Goal: Ask a question: Seek information or help from site administrators or community

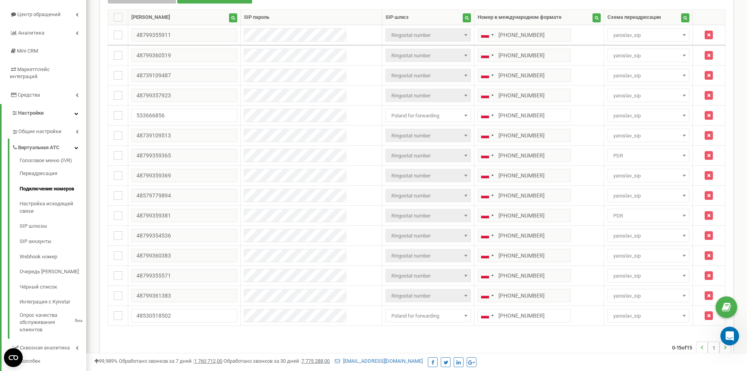
scroll to position [1407, 0]
click at [741, 346] on div "Реферальная программа Настройки профиля Выход [DOMAIN_NAME] использует Ringosta…" at bounding box center [416, 166] width 661 height 488
click at [729, 338] on icon "Открыть службу сообщений Intercom" at bounding box center [729, 334] width 13 height 13
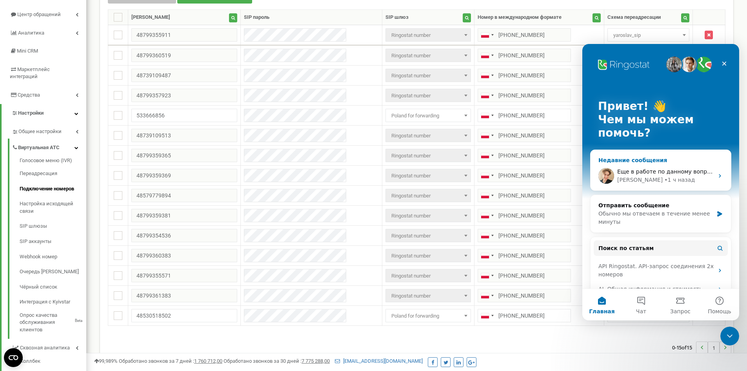
click at [665, 180] on div "• 1 ч назад" at bounding box center [680, 180] width 31 height 8
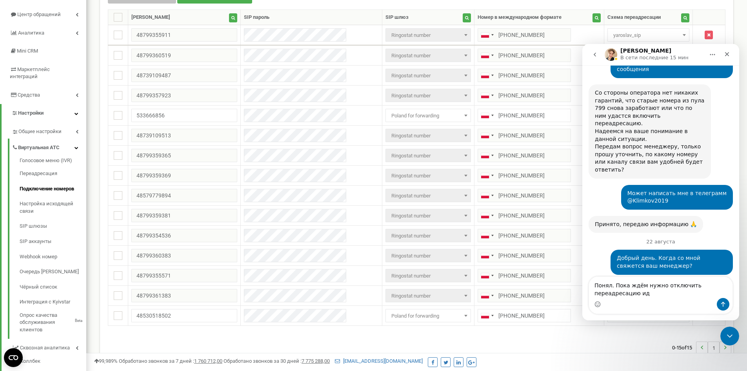
scroll to position [1415, 0]
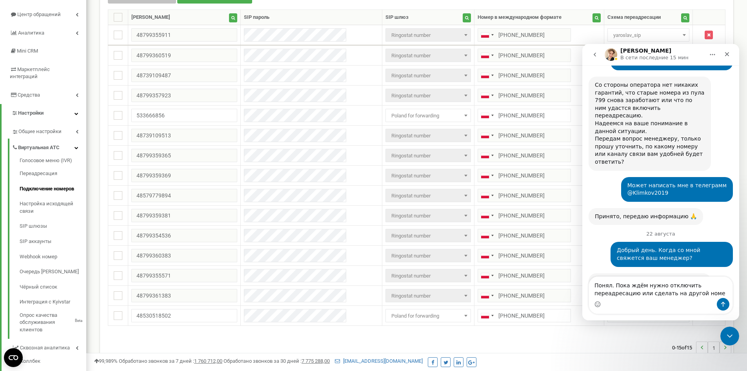
type textarea "Понял. Пока ждём нужно отключить переадресацию или сделать на другой номер"
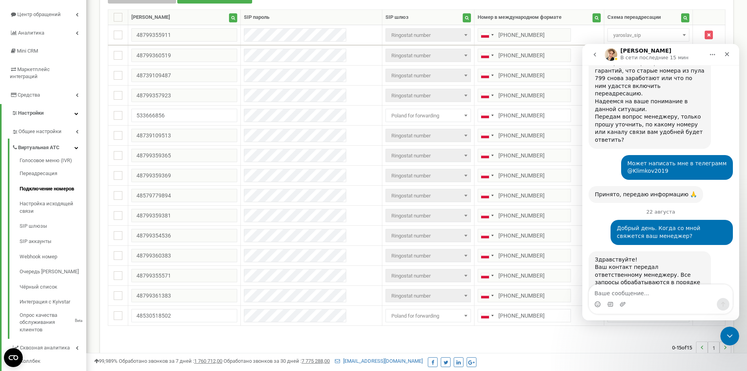
scroll to position [1446, 0]
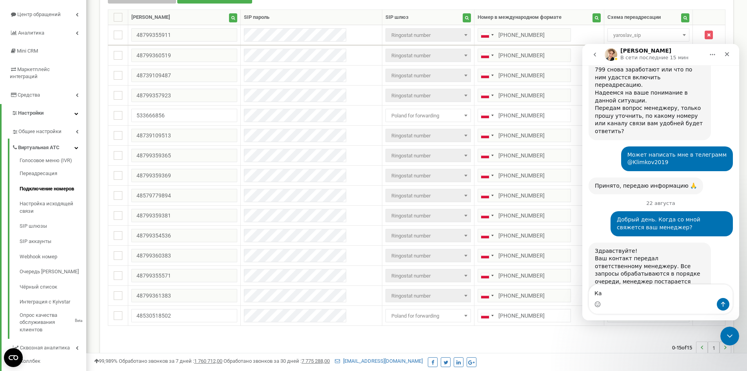
type textarea "[PERSON_NAME]"
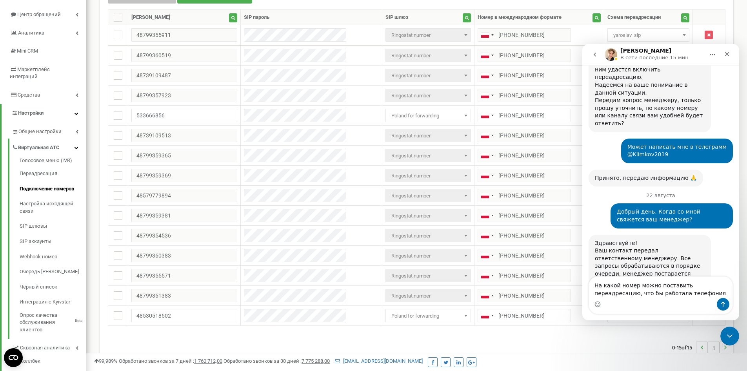
type textarea "На какой номер можно поставить переадресацию, что бы работала телефония?"
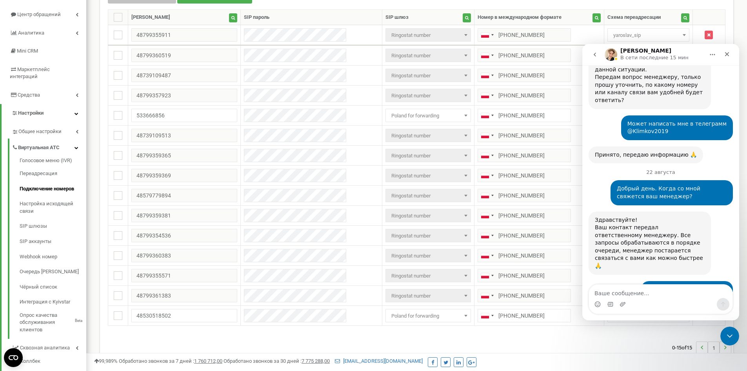
scroll to position [1479, 0]
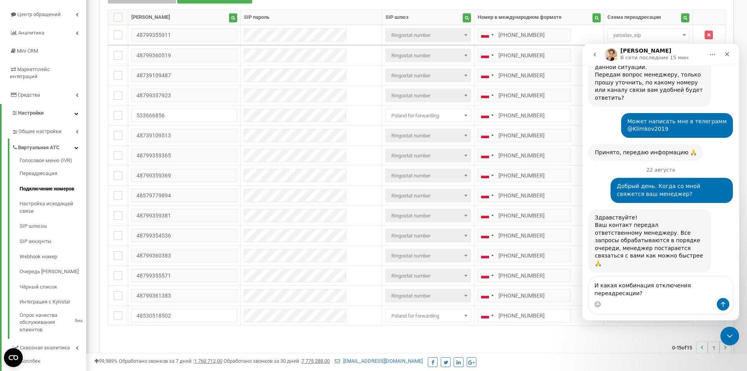
type textarea "И какая комбинация отключения переадресации?"
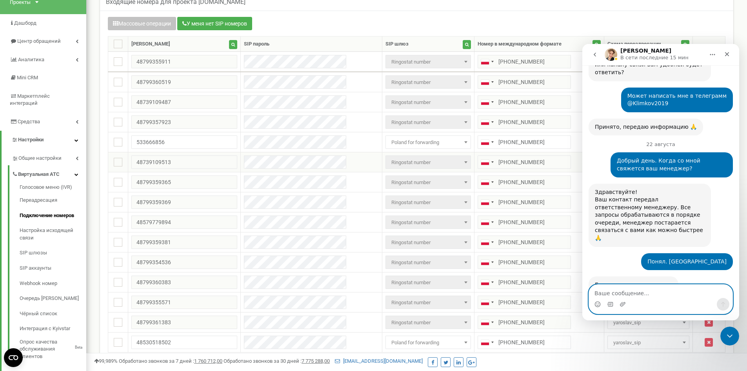
scroll to position [39, 0]
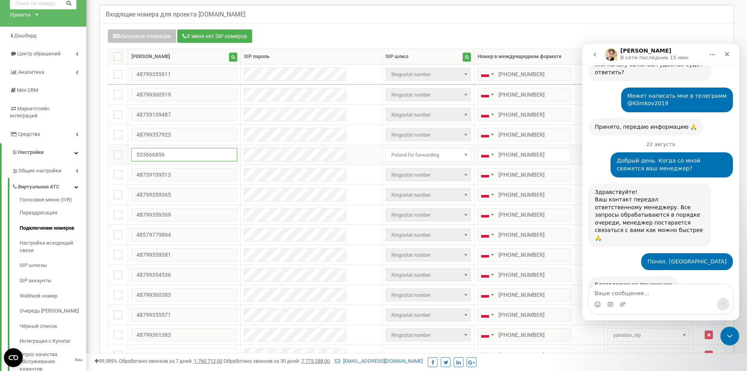
click at [182, 160] on input "533666856" at bounding box center [184, 154] width 106 height 13
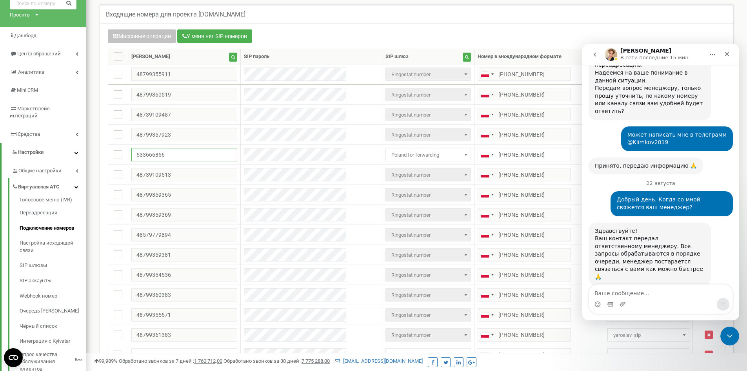
scroll to position [1465, 0]
click at [595, 52] on icon "go back" at bounding box center [595, 54] width 6 height 6
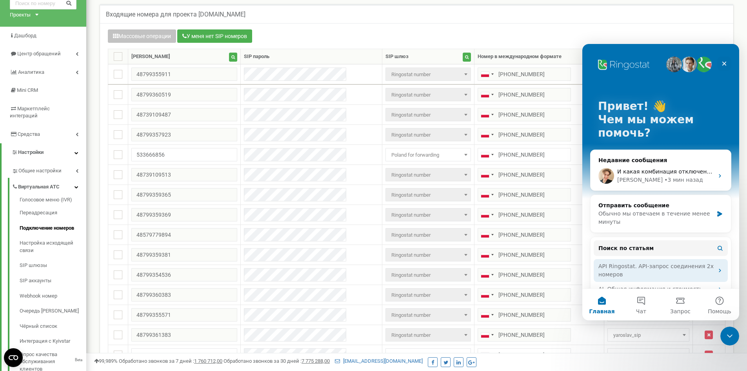
scroll to position [39, 0]
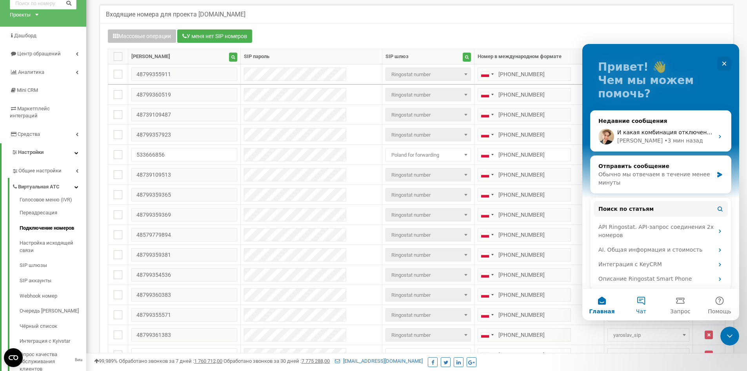
click at [645, 302] on button "Чат" at bounding box center [641, 304] width 39 height 31
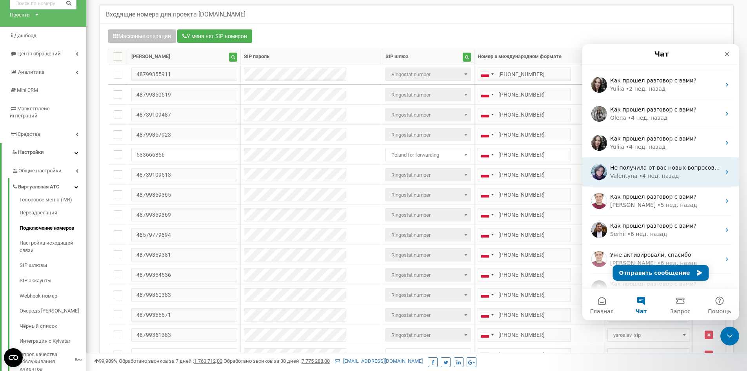
scroll to position [20, 0]
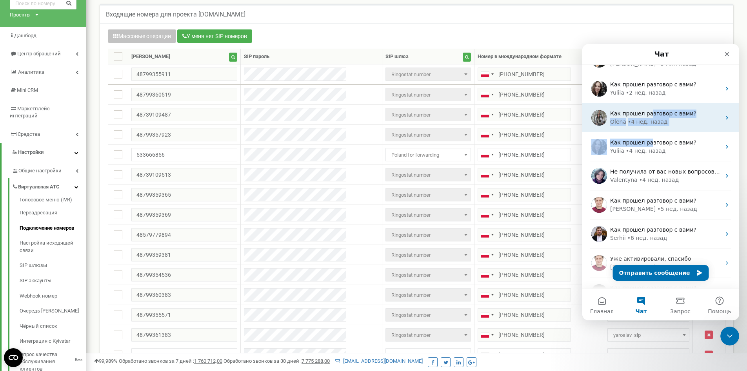
drag, startPoint x: 647, startPoint y: 145, endPoint x: 647, endPoint y: 115, distance: 30.2
click at [647, 115] on ul "И какая комбинация отключения переадресации? [GEOGRAPHIC_DATA] • 3 мин назад Ка…" at bounding box center [661, 190] width 157 height 290
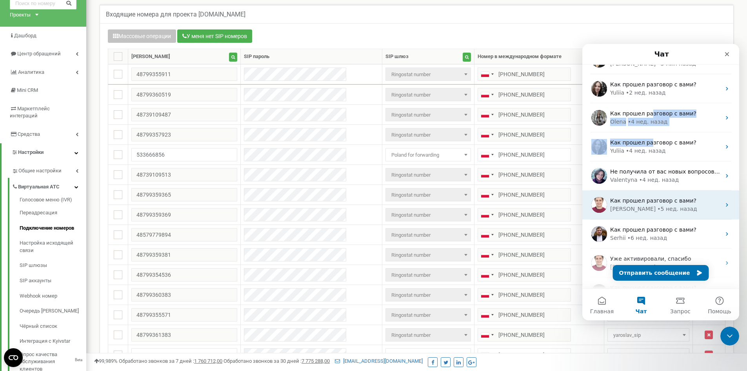
scroll to position [0, 0]
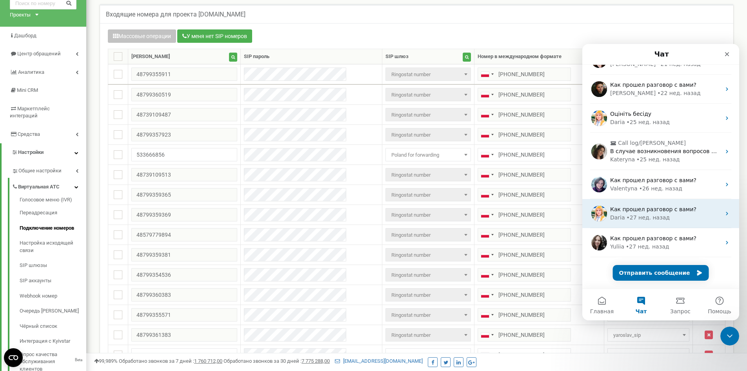
click at [665, 217] on div "Daria • [DATE]" at bounding box center [666, 217] width 111 height 8
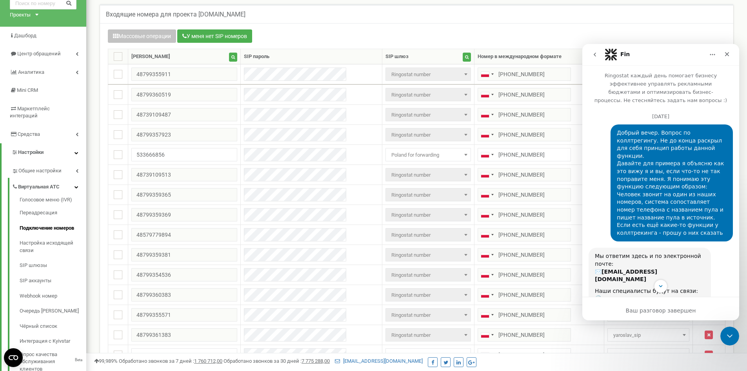
click at [593, 57] on icon "go back" at bounding box center [595, 54] width 6 height 6
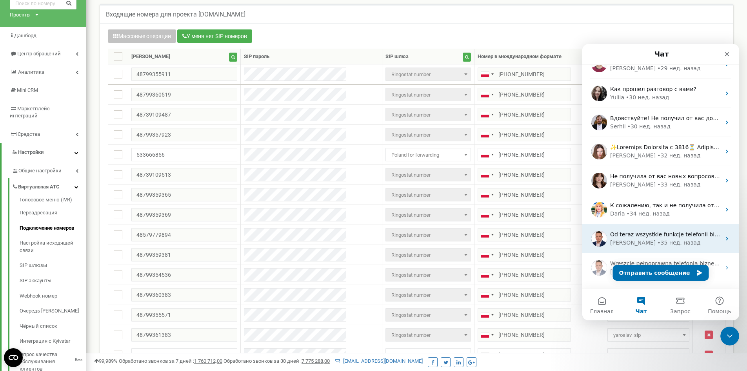
scroll to position [609, 0]
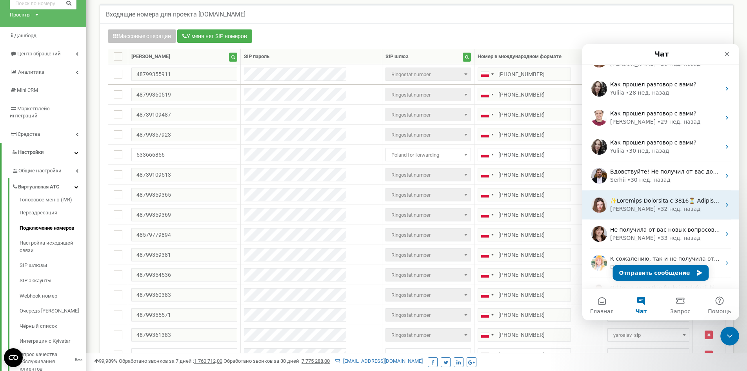
click at [658, 206] on div "• [DATE]" at bounding box center [679, 209] width 43 height 8
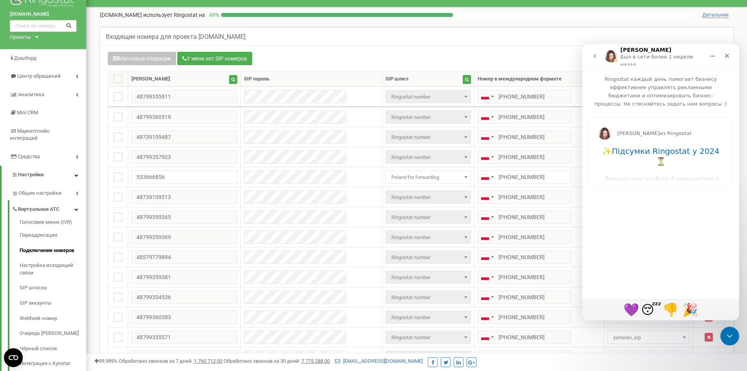
scroll to position [0, 0]
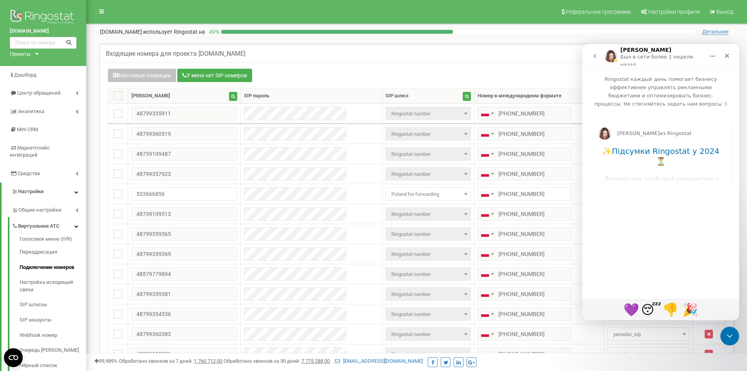
click at [596, 60] on button "go back" at bounding box center [595, 56] width 15 height 15
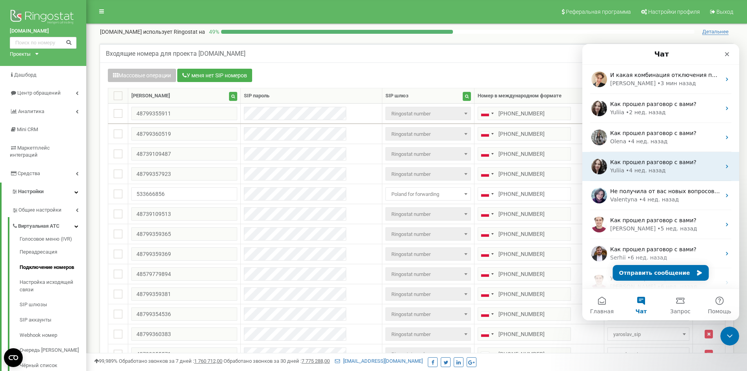
click at [642, 170] on div "• [DATE]" at bounding box center [646, 170] width 40 height 8
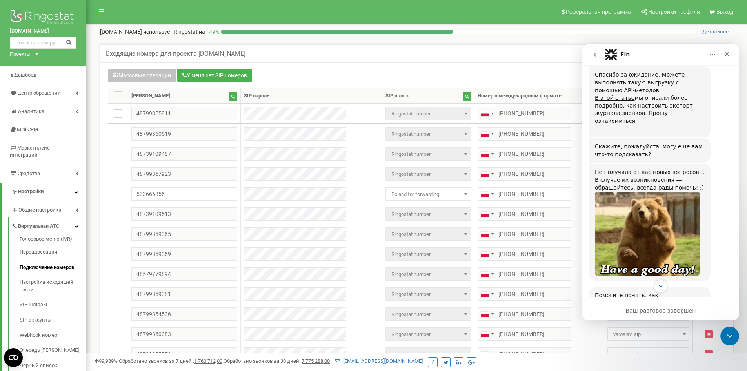
scroll to position [353, 0]
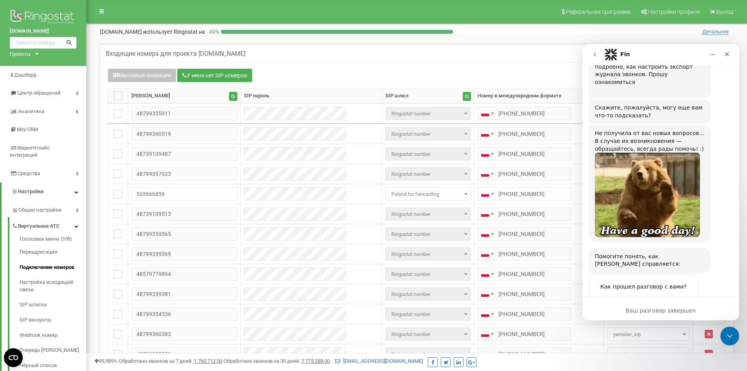
click at [594, 56] on icon "go back" at bounding box center [595, 54] width 6 height 6
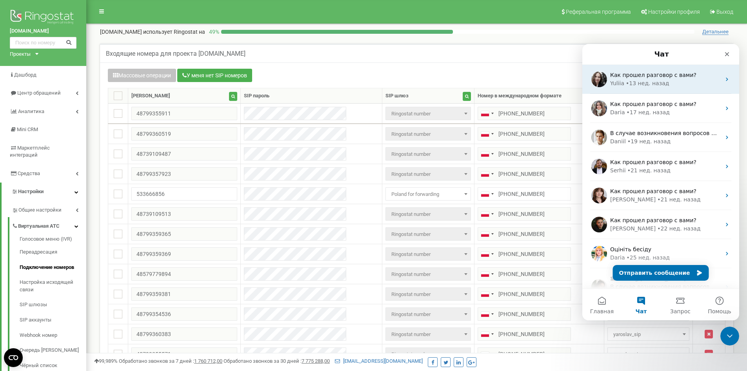
scroll to position [235, 0]
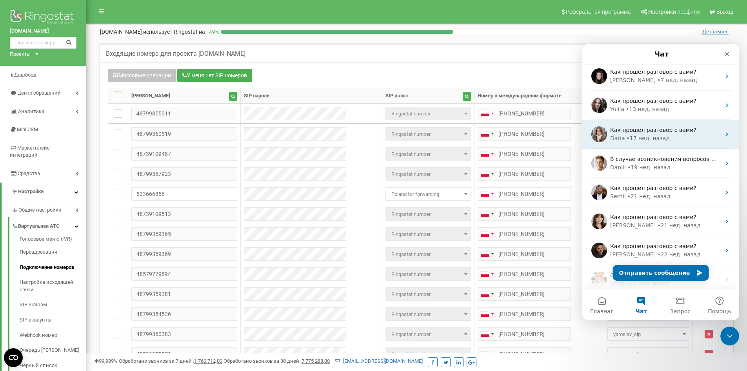
click at [633, 133] on span "Как прошел разговор с вами?" at bounding box center [654, 130] width 86 height 6
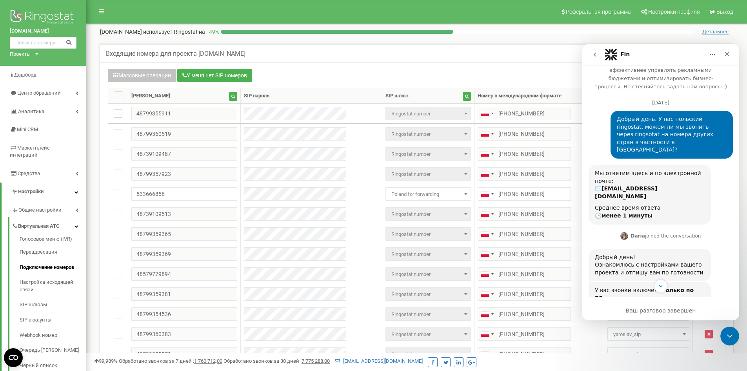
scroll to position [39, 0]
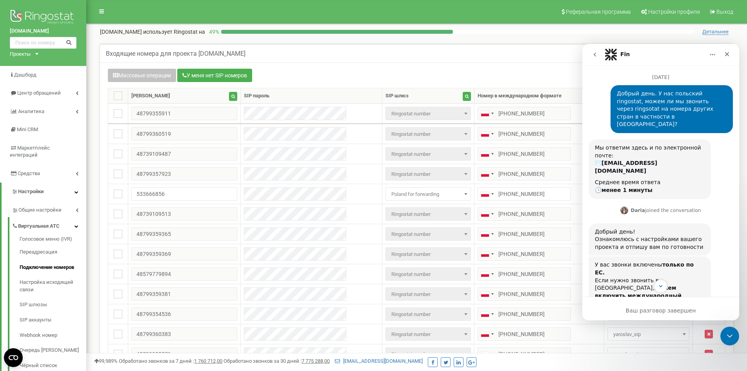
click at [598, 58] on button "go back" at bounding box center [595, 54] width 15 height 15
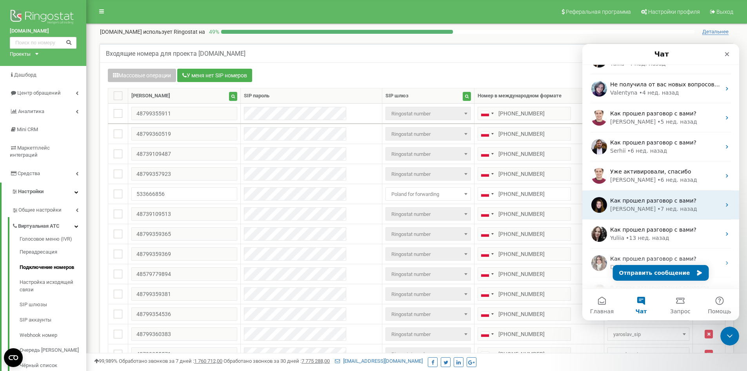
scroll to position [0, 0]
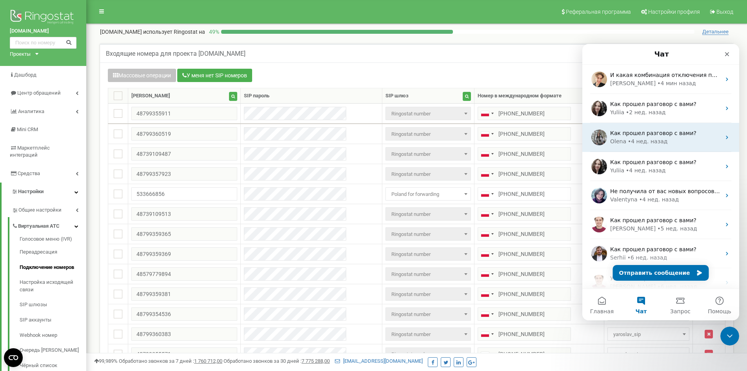
click at [644, 142] on div "• [DATE]" at bounding box center [648, 141] width 40 height 8
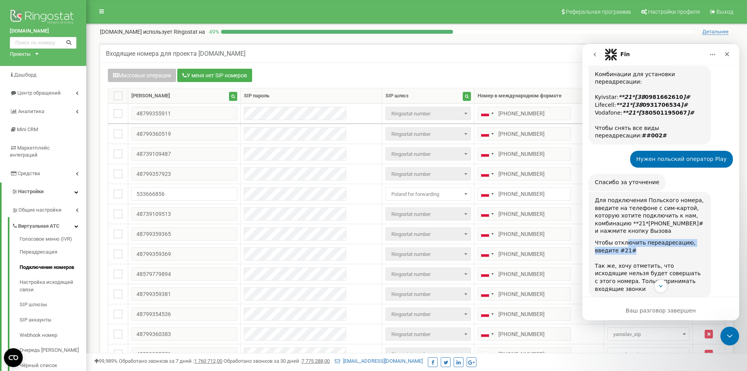
drag, startPoint x: 626, startPoint y: 221, endPoint x: 665, endPoint y: 225, distance: 39.0
click at [665, 239] on div "Чтобы отключить переадресацию, введите #21# ​" at bounding box center [650, 250] width 110 height 23
click at [673, 199] on div "Для подключения Польского номера, введите на телефоне с сим-картой, которую хот…" at bounding box center [650, 216] width 110 height 38
copy div "48799357272"
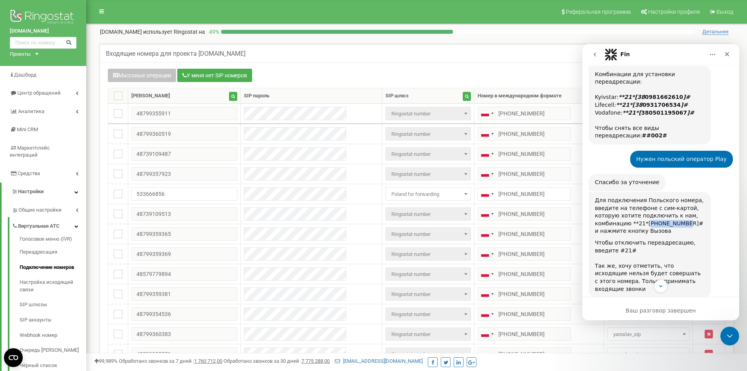
click at [600, 53] on button "go back" at bounding box center [595, 54] width 15 height 15
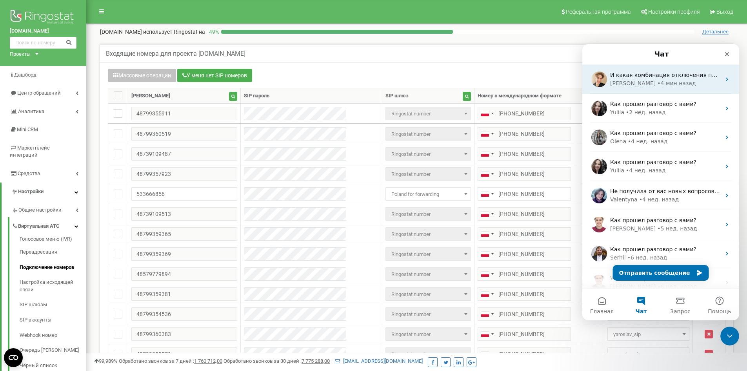
click at [658, 83] on div "• 4 мин назад" at bounding box center [677, 83] width 38 height 8
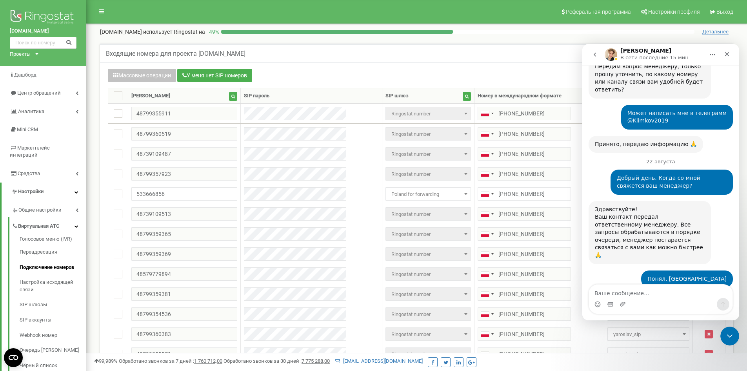
scroll to position [1504, 0]
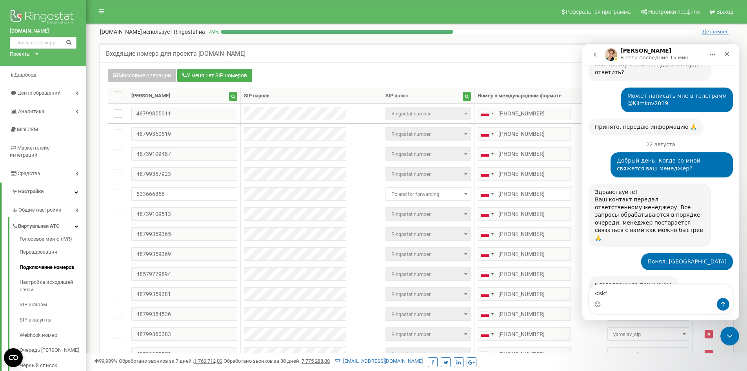
type textarea "<"
type textarea "Была переадресация на номер 48799357272"
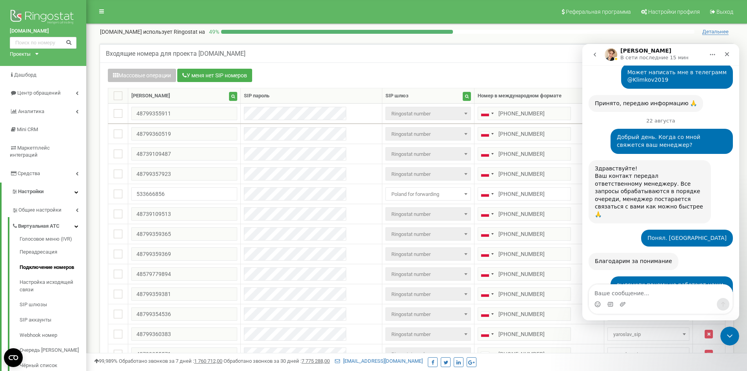
scroll to position [1530, 0]
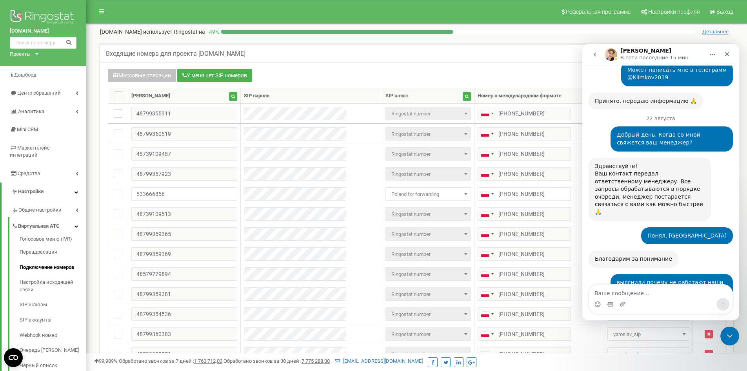
click at [596, 55] on icon "go back" at bounding box center [595, 55] width 2 height 4
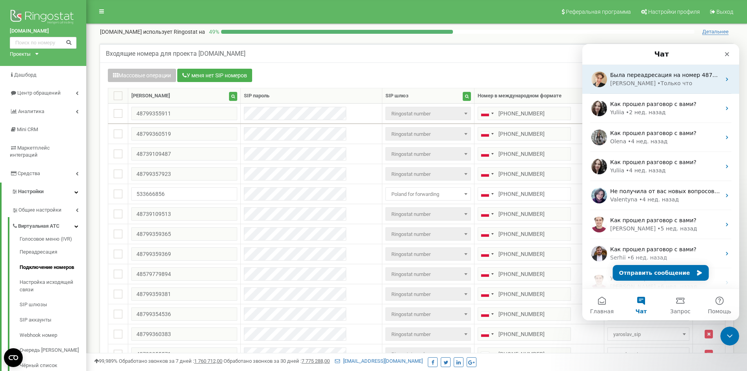
click at [634, 84] on div "[PERSON_NAME]" at bounding box center [634, 83] width 46 height 8
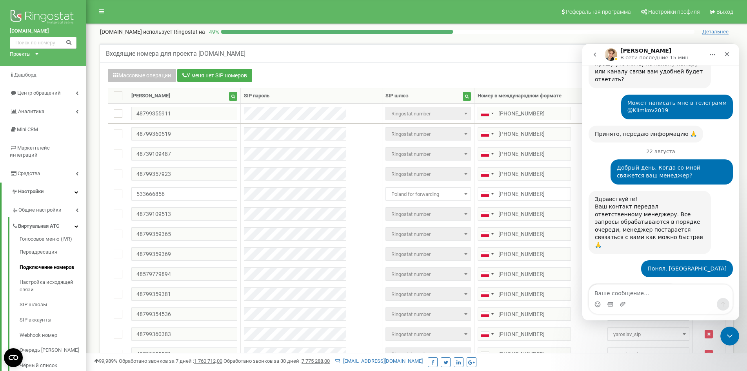
scroll to position [1530, 0]
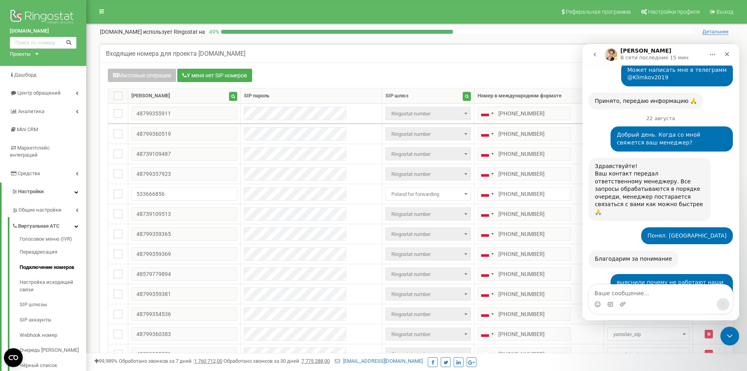
copy div "48799357272"
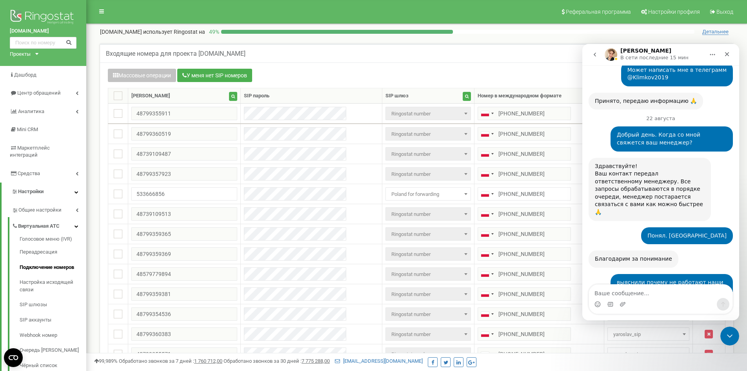
click at [594, 55] on icon "go back" at bounding box center [595, 55] width 2 height 4
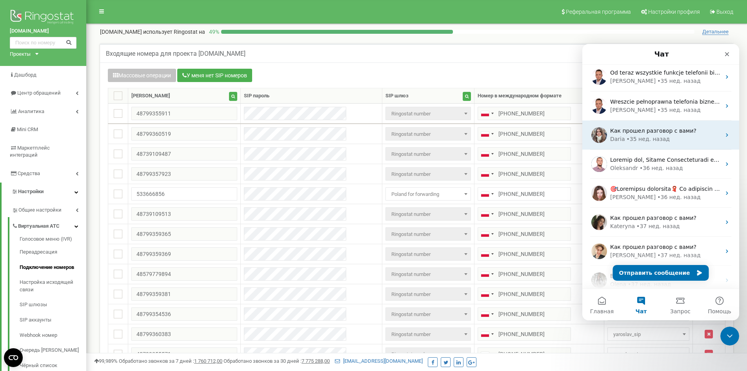
scroll to position [824, 0]
click at [647, 137] on div "• [DATE]" at bounding box center [648, 139] width 43 height 8
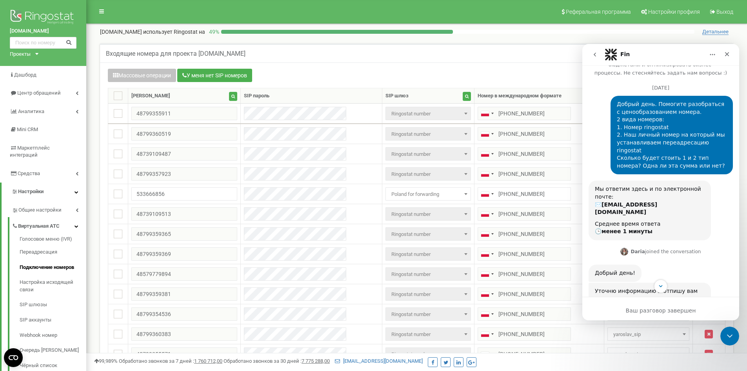
scroll to position [0, 0]
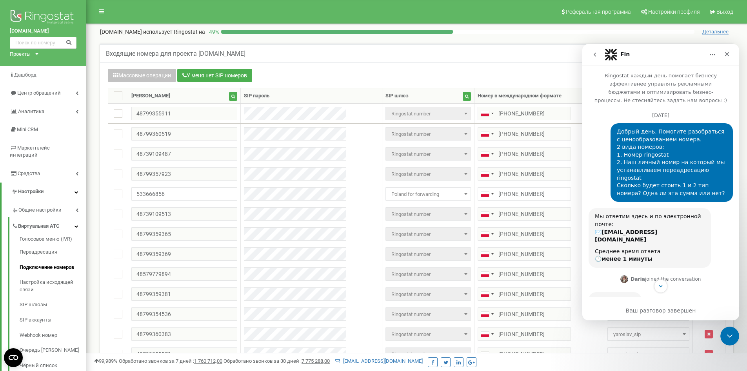
click at [588, 51] on button "go back" at bounding box center [595, 54] width 15 height 15
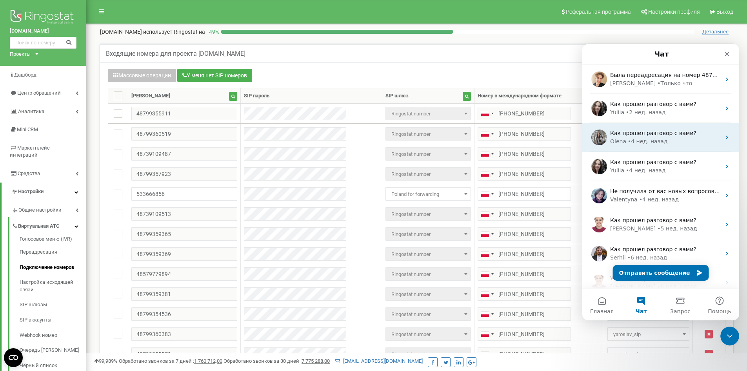
click at [644, 139] on div "• [DATE]" at bounding box center [648, 141] width 40 height 8
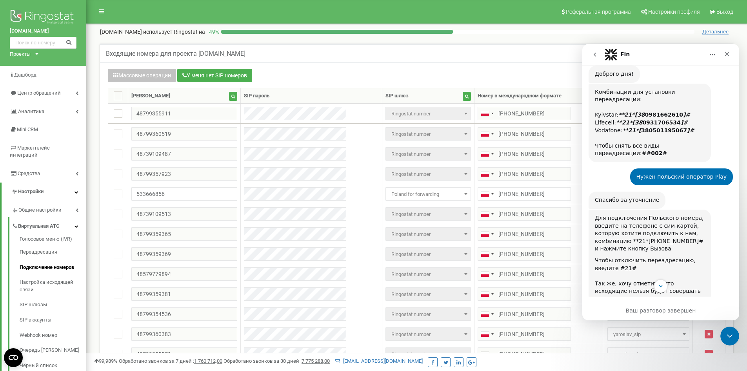
scroll to position [235, 0]
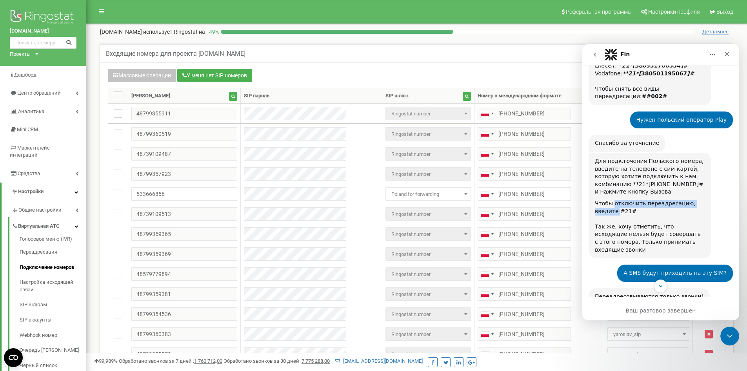
drag, startPoint x: 613, startPoint y: 184, endPoint x: 595, endPoint y: 185, distance: 18.1
click at [595, 185] on div "Для подключения Польского номера, введите на телефоне с сим-картой, которую хот…" at bounding box center [650, 206] width 122 height 106
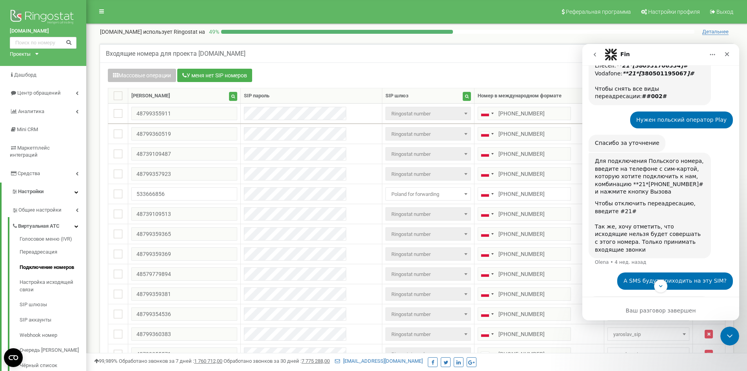
click at [597, 200] on div "Чтобы отключить переадресацию, введите #21# ​" at bounding box center [650, 211] width 110 height 23
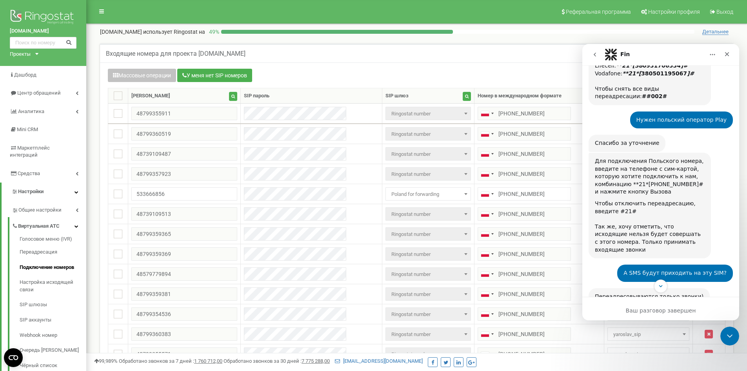
click at [600, 200] on div "Чтобы отключить переадресацию, введите #21# ​" at bounding box center [650, 211] width 110 height 23
drag, startPoint x: 609, startPoint y: 186, endPoint x: 594, endPoint y: 187, distance: 15.0
click at [594, 187] on div "Для подключения Польского номера, введите на телефоне с сим-картой, которую хот…" at bounding box center [650, 206] width 122 height 106
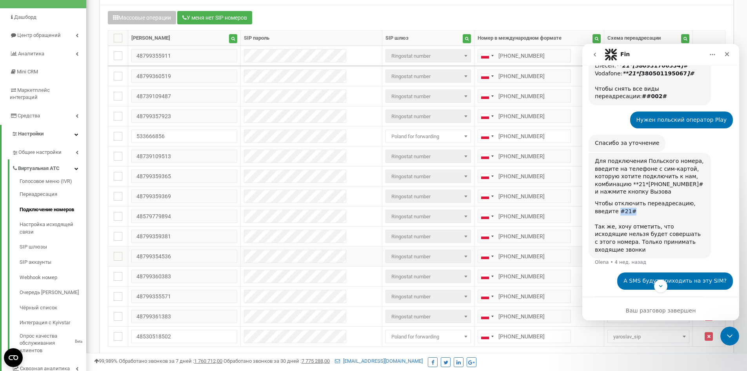
scroll to position [78, 0]
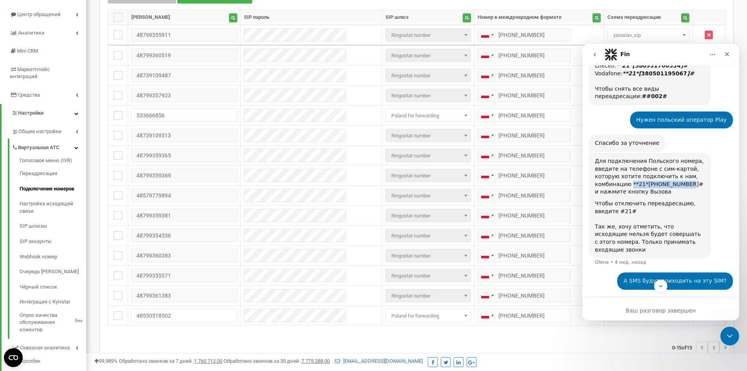
drag, startPoint x: 630, startPoint y: 160, endPoint x: 682, endPoint y: 162, distance: 52.2
click at [682, 162] on div "Для подключения Польского номера, введите на телефоне с сим-картой, которую хот…" at bounding box center [650, 176] width 110 height 38
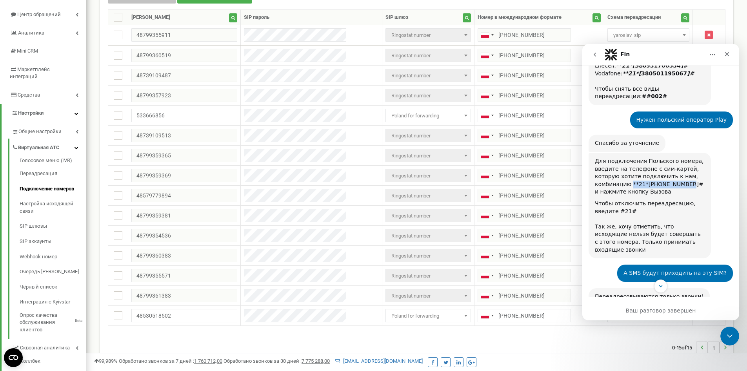
copy div "**21*[PHONE_NUMBER]"
drag, startPoint x: 613, startPoint y: 187, endPoint x: 592, endPoint y: 186, distance: 20.8
click at [592, 186] on div "Для подключения Польского номера, введите на телефоне с сим-картой, которую хот…" at bounding box center [650, 206] width 122 height 106
copy div "#21#"
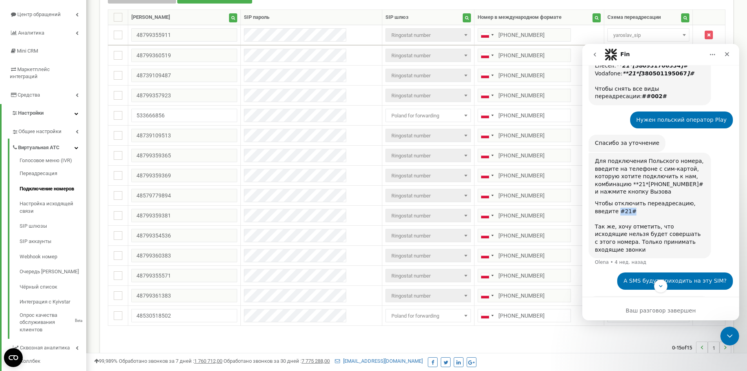
click at [598, 56] on button "go back" at bounding box center [595, 54] width 15 height 15
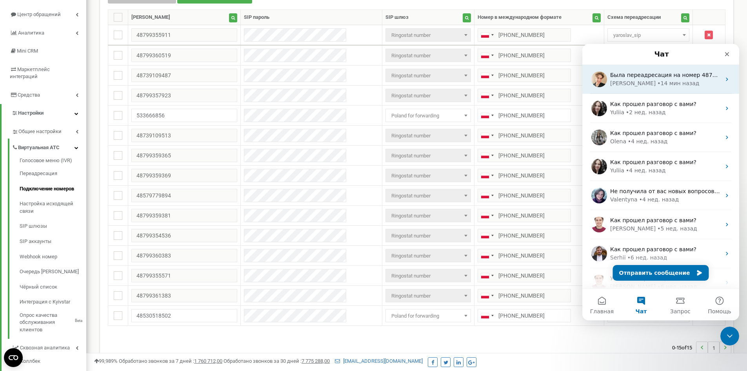
click at [658, 85] on div "• 14 мин назад" at bounding box center [679, 83] width 42 height 8
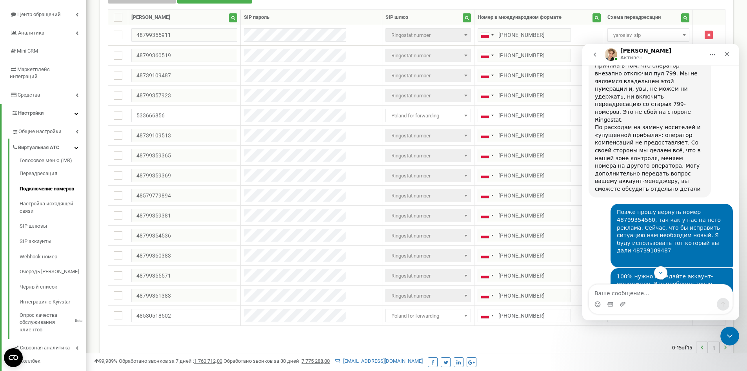
scroll to position [1138, 0]
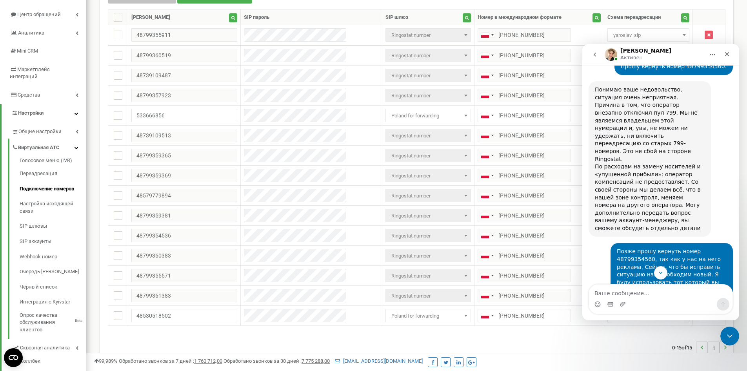
click at [654, 248] on div "Позже прошу вернуть номер 48799354560, так как у нас на него реклама. Сейчас, ч…" at bounding box center [672, 275] width 110 height 54
copy div "48739109487"
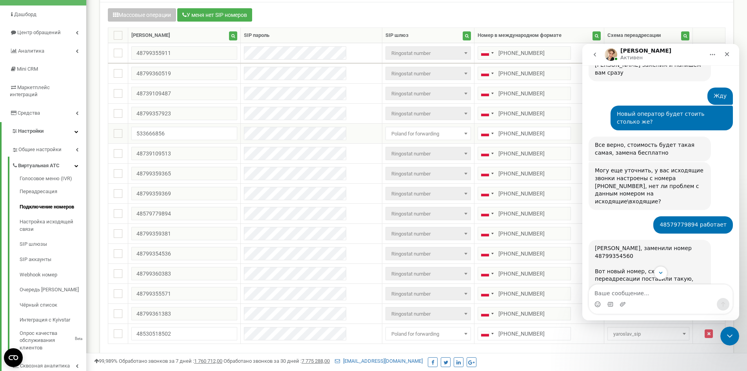
scroll to position [39, 0]
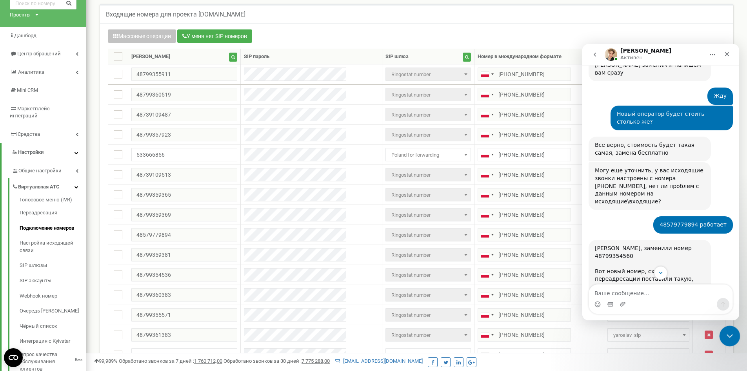
click at [734, 339] on div "Закрыть службу сообщений Intercom" at bounding box center [729, 334] width 19 height 19
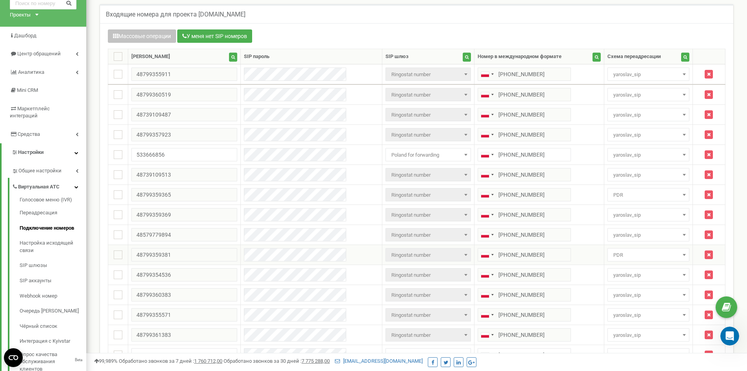
scroll to position [78, 0]
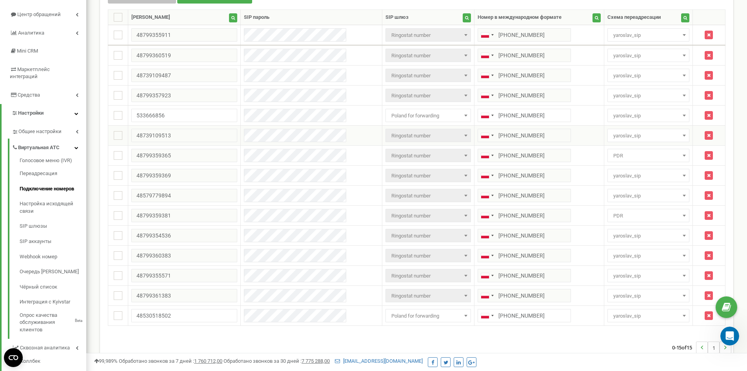
click at [130, 138] on td "48739109513" at bounding box center [184, 136] width 113 height 20
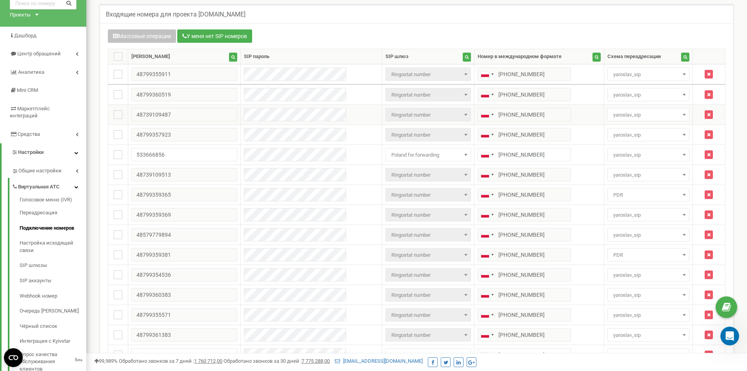
click at [130, 112] on td "48739109487" at bounding box center [184, 115] width 113 height 20
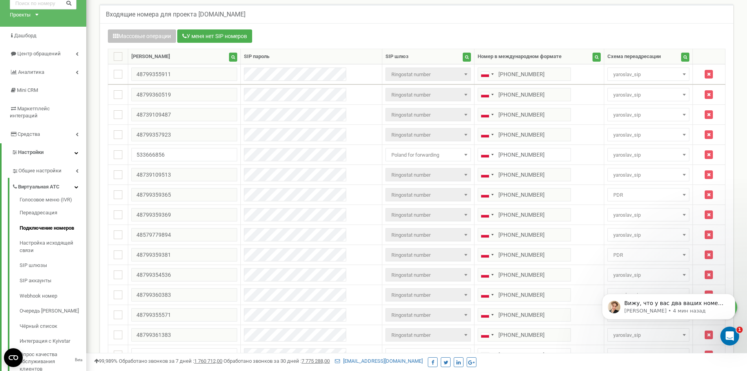
scroll to position [0, 0]
click at [644, 301] on p "Вижу, что у вас два ваших номера подключены по переадресации - [PHONE_NUMBER] […" at bounding box center [675, 303] width 101 height 8
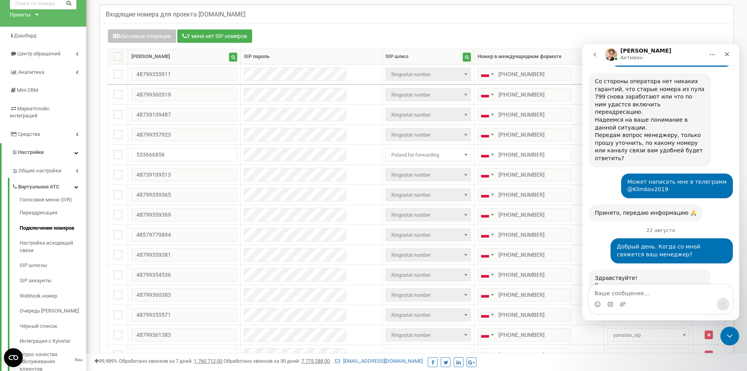
scroll to position [1674, 0]
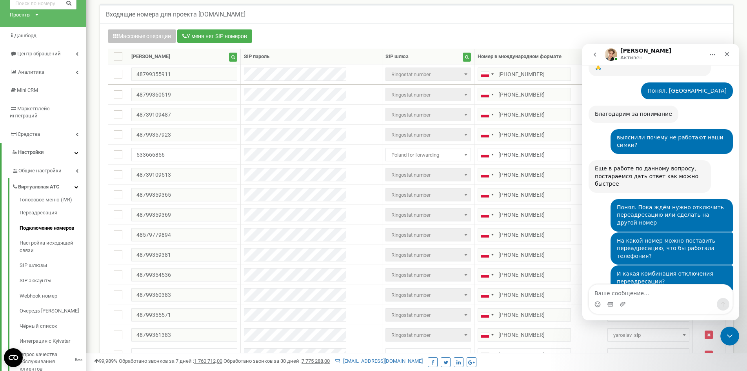
drag, startPoint x: 603, startPoint y: 159, endPoint x: 683, endPoint y: 234, distance: 109.4
click at [566, 199] on td "[PHONE_NUMBER]" at bounding box center [539, 195] width 130 height 20
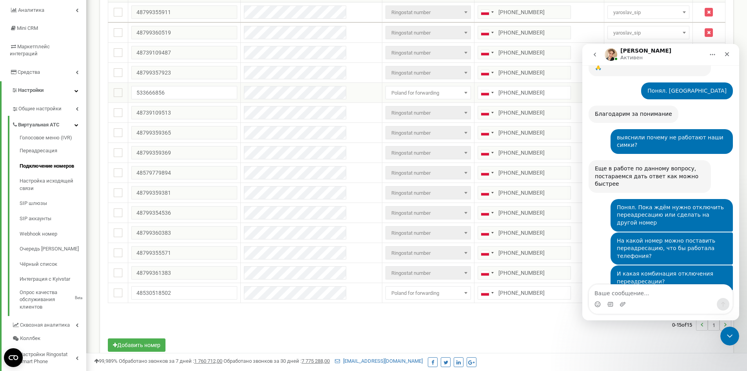
scroll to position [25, 0]
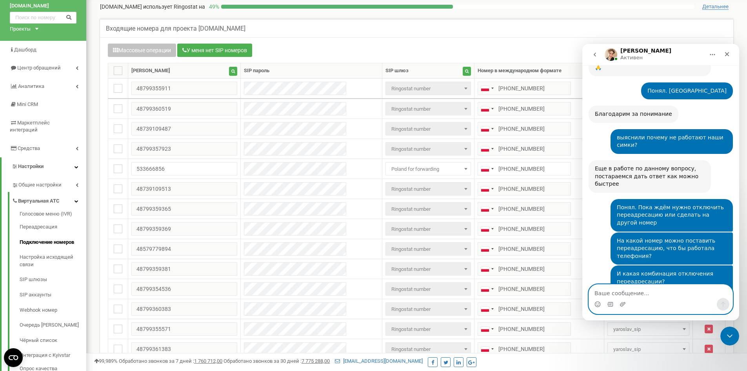
click at [630, 293] on textarea "Ваше сообщение..." at bounding box center [661, 290] width 144 height 13
type textarea "На"
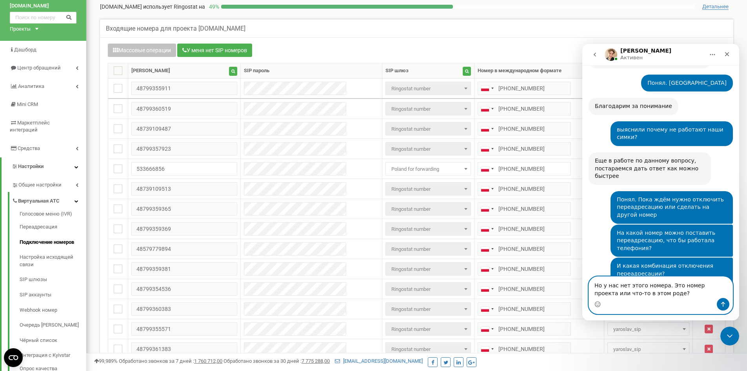
type textarea "Но у нас нет этого номера. Это номер проекта или что-то в этом роде?"
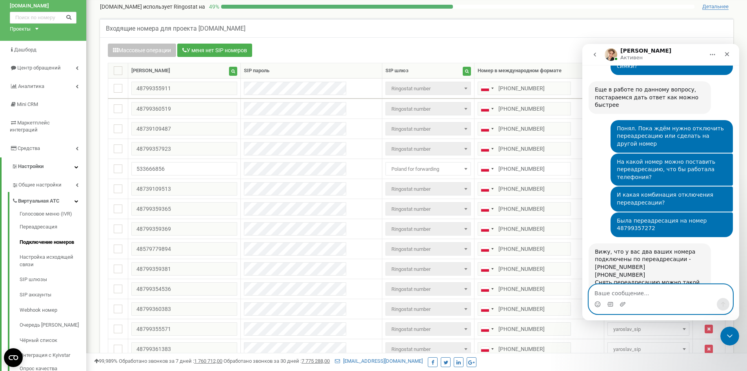
scroll to position [1770, 0]
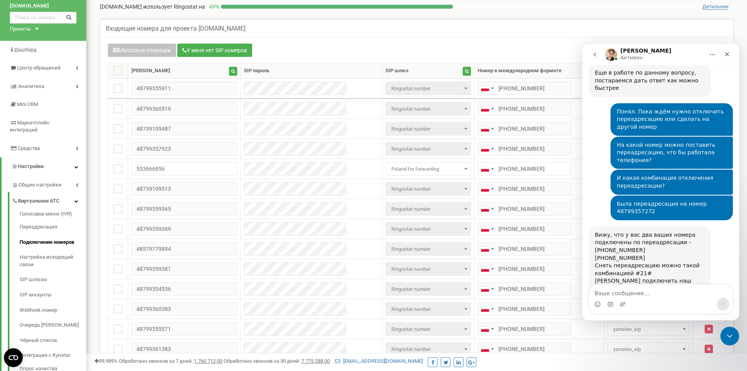
copy div "48799354560"
click at [605, 304] on div "Мессенджер Intercom" at bounding box center [661, 304] width 144 height 13
click at [609, 297] on textarea "Ваше сообщение..." at bounding box center [661, 290] width 144 height 13
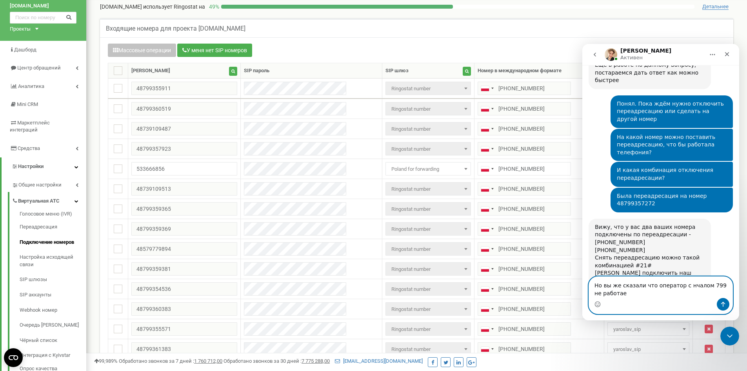
type textarea "Но вы же сказали что оператор с нчалом 799 не работает"
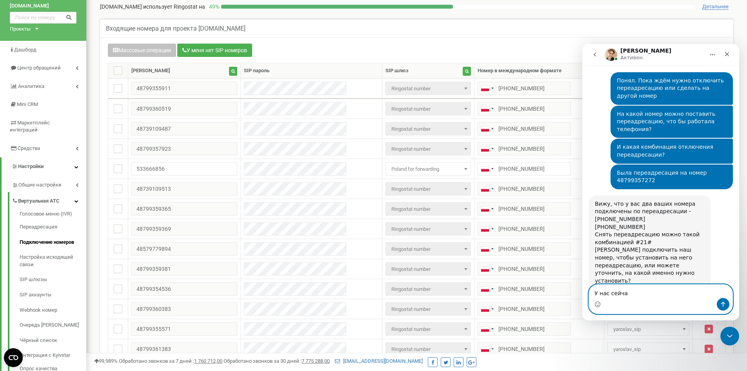
type textarea "У нас сейча"
copy div "48799354560"
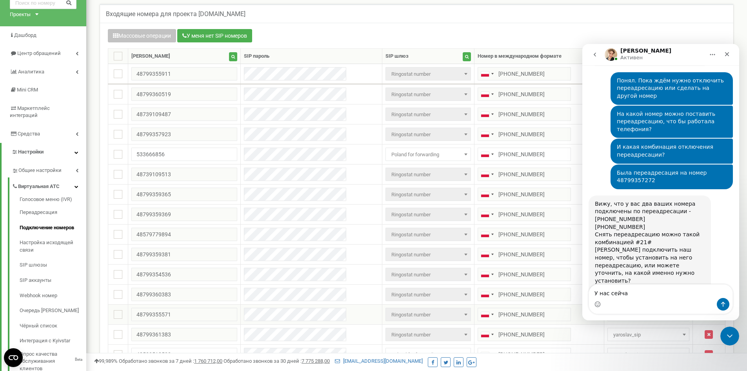
scroll to position [0, 0]
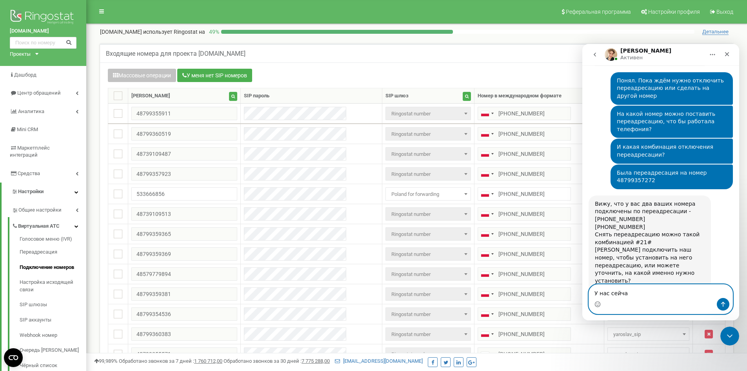
click at [642, 295] on textarea "У нас сейча" at bounding box center [661, 290] width 144 height 13
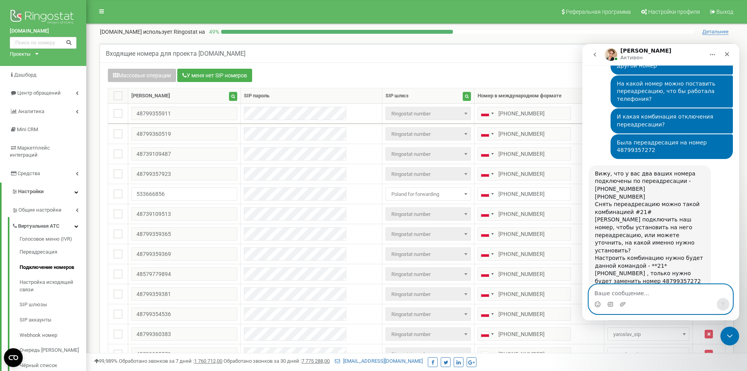
scroll to position [1840, 0]
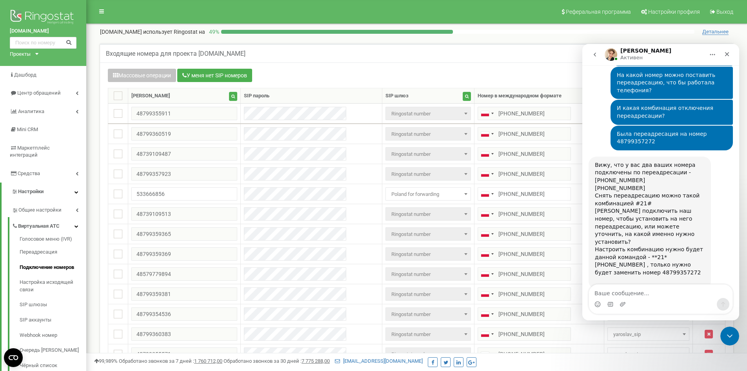
drag, startPoint x: 646, startPoint y: 244, endPoint x: 695, endPoint y: 252, distance: 49.3
click at [629, 292] on textarea "Ваше сообщение..." at bounding box center [661, 290] width 144 height 13
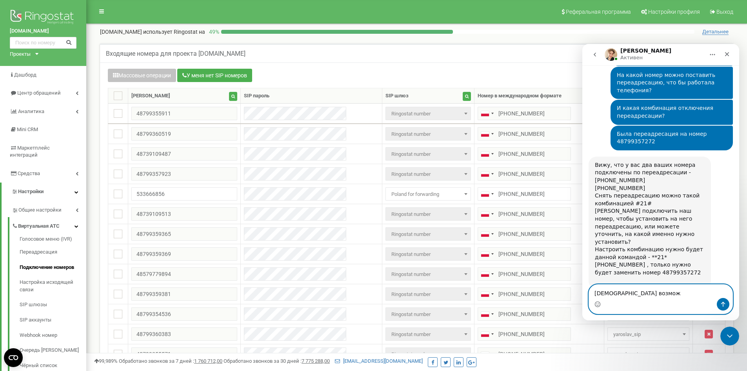
type textarea "Нет"
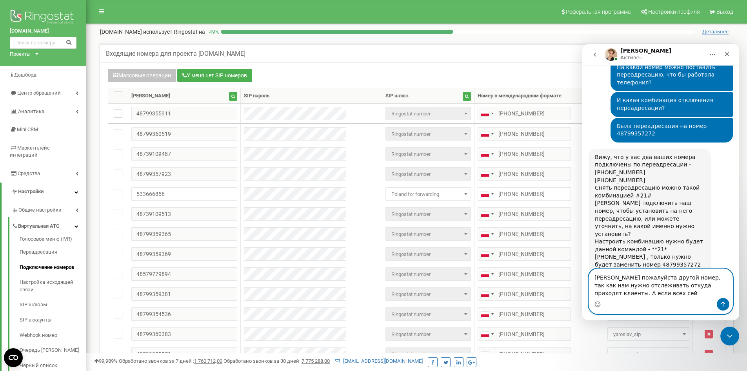
scroll to position [1855, 0]
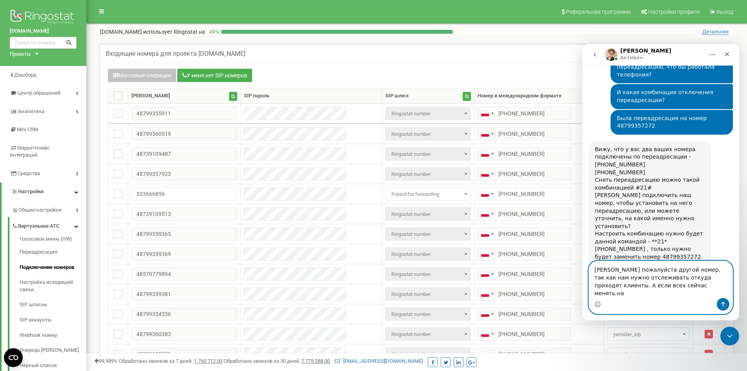
paste textarea "48739109487"
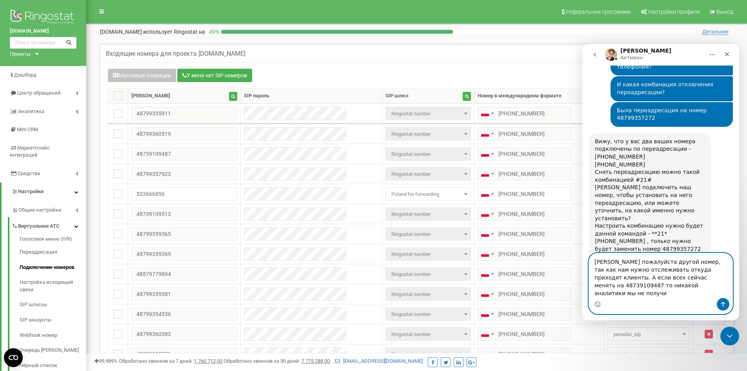
type textarea "[PERSON_NAME] пожалуйста другой номер, так как нам нужно отслеживать откуда при…"
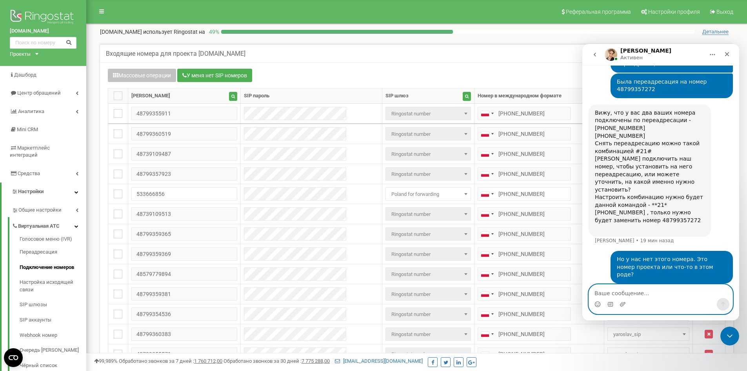
scroll to position [1894, 0]
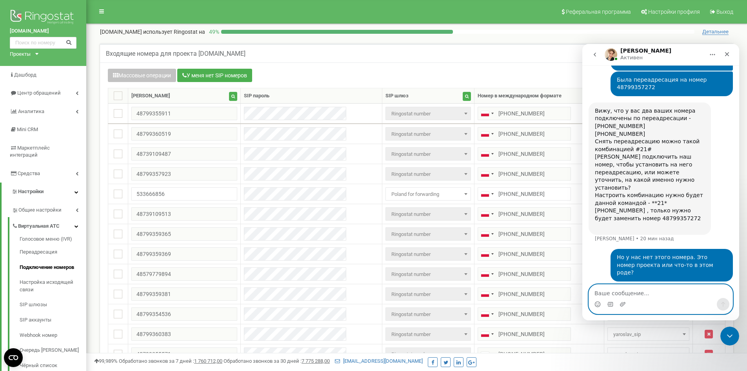
click at [653, 290] on textarea "Ваше сообщение..." at bounding box center [661, 290] width 144 height 13
type textarea "Но"
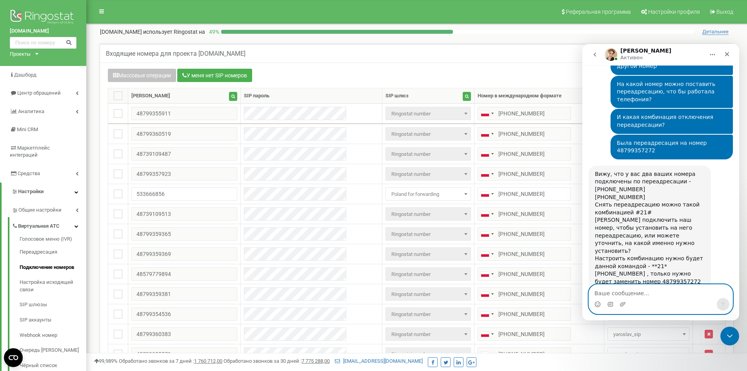
scroll to position [1737, 0]
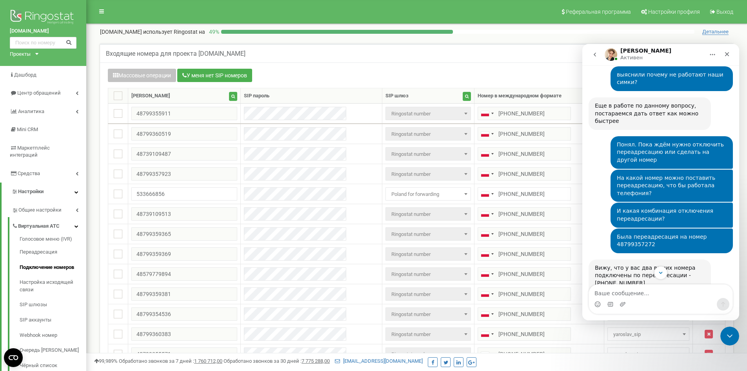
click at [669, 264] on div "Вижу, что у вас два ваших номера подключены по переадресации - [PHONE_NUMBER] […" at bounding box center [650, 325] width 110 height 123
copy div "48799357272"
click at [647, 291] on textarea "Ваше сообщение..." at bounding box center [661, 290] width 144 height 13
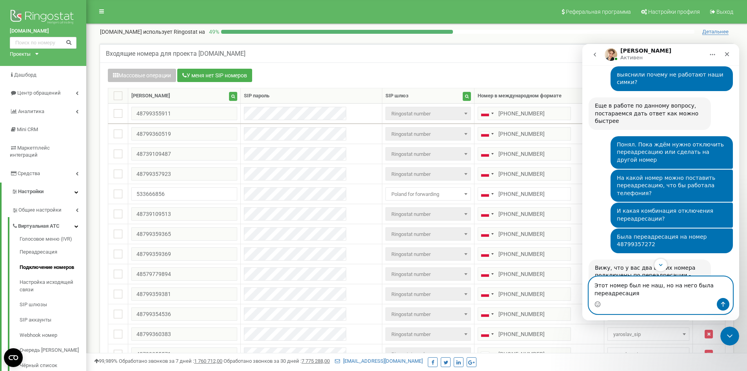
paste textarea "48799357272"
type textarea "Этот номер был не наш, но на него была переадресация 48799357272"
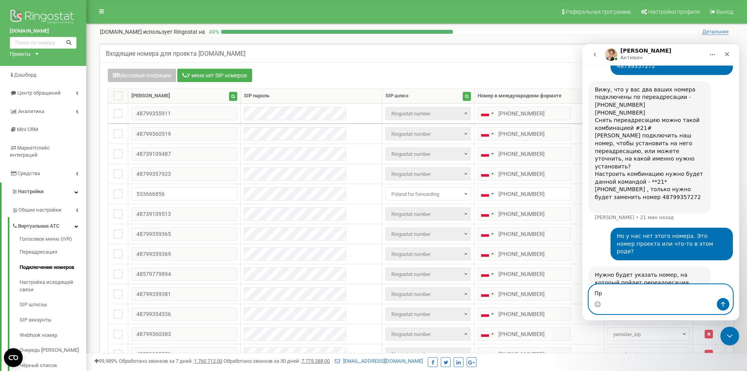
scroll to position [1919, 0]
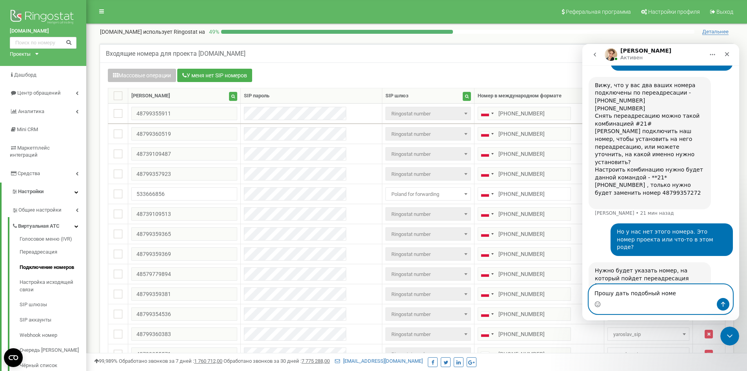
type textarea "Прошу дать подобный номер"
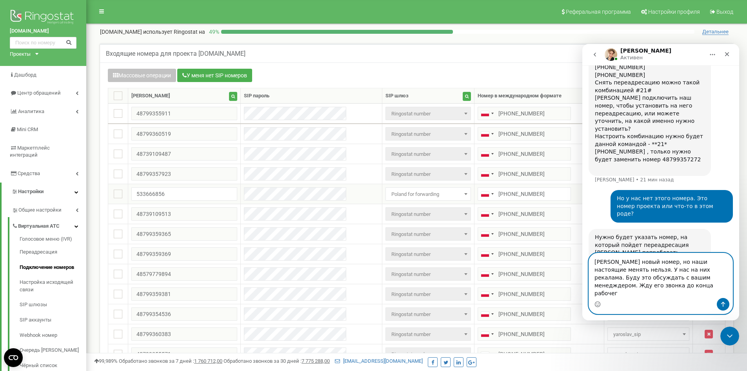
scroll to position [1960, 0]
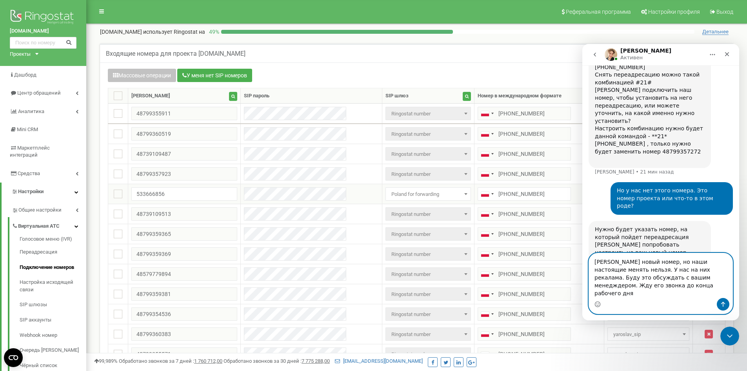
type textarea "[PERSON_NAME] новый номер, но наши настоящие менять нельзя. У нас на них рекала…"
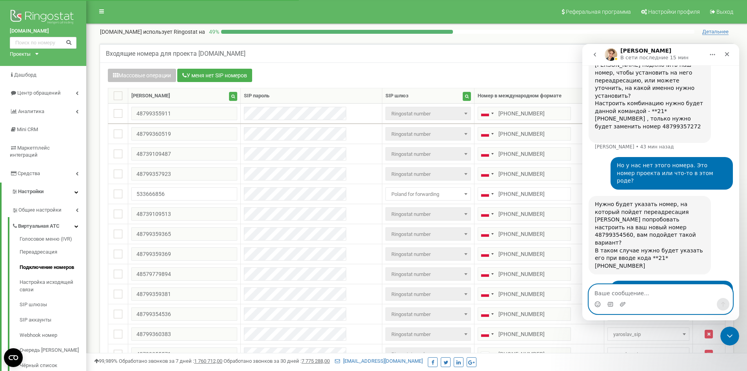
scroll to position [2025, 0]
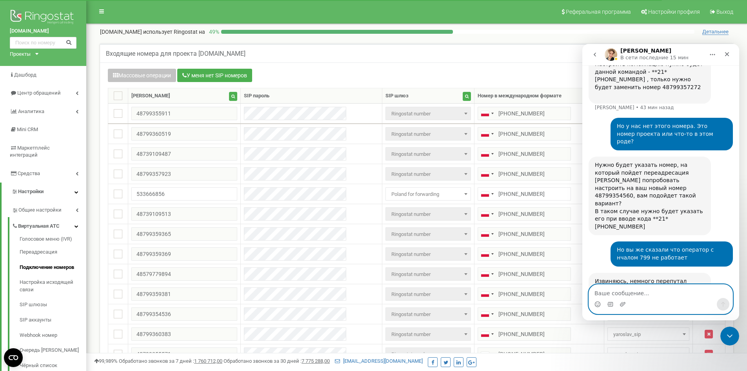
click at [627, 292] on textarea "Ваше сообщение..." at bounding box center [661, 290] width 144 height 13
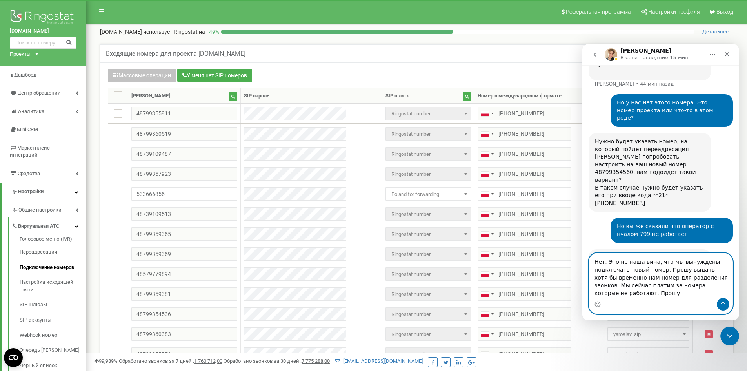
scroll to position [2056, 0]
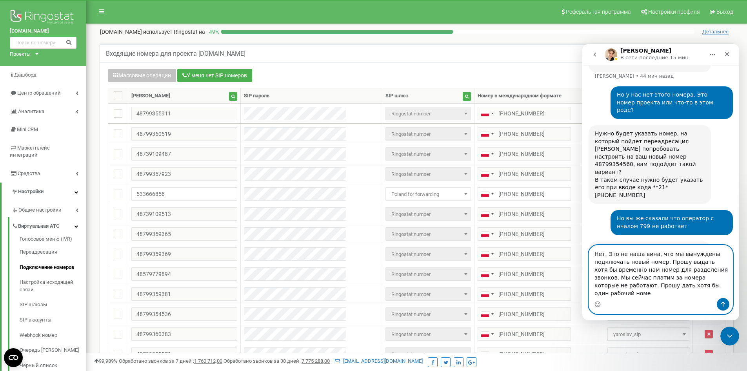
type textarea "Нет. Это не наша вина, что мы вынуждены подключать новый номер. Прошу выдать хо…"
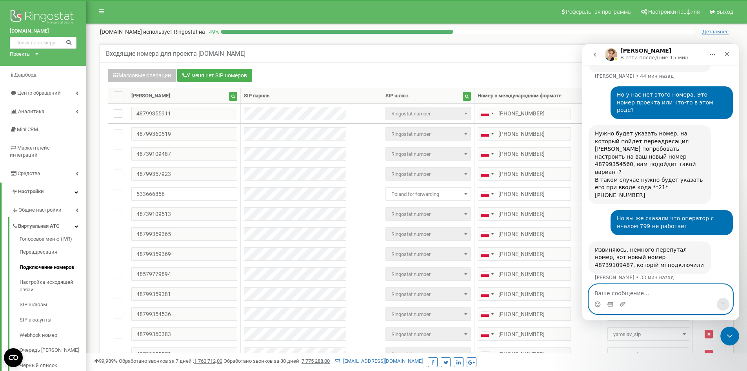
scroll to position [2086, 0]
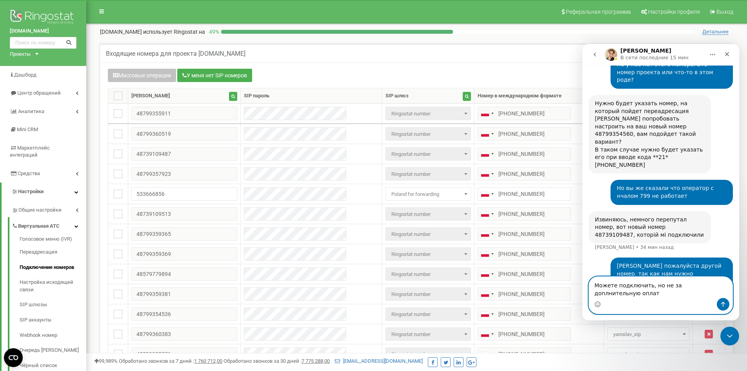
type textarea "Можете подключить, но не за доплнительную оплату"
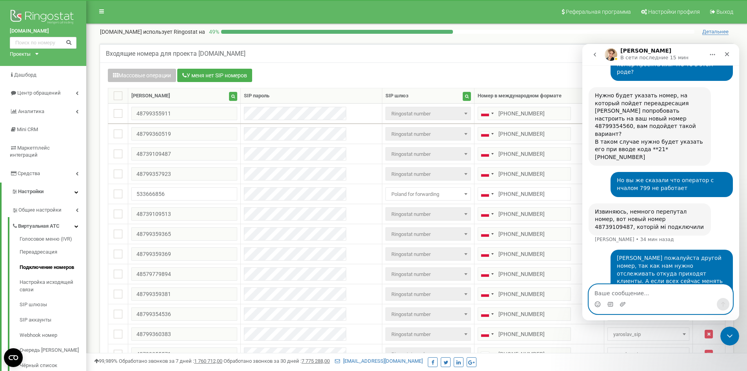
scroll to position [2112, 0]
